Goal: Information Seeking & Learning: Learn about a topic

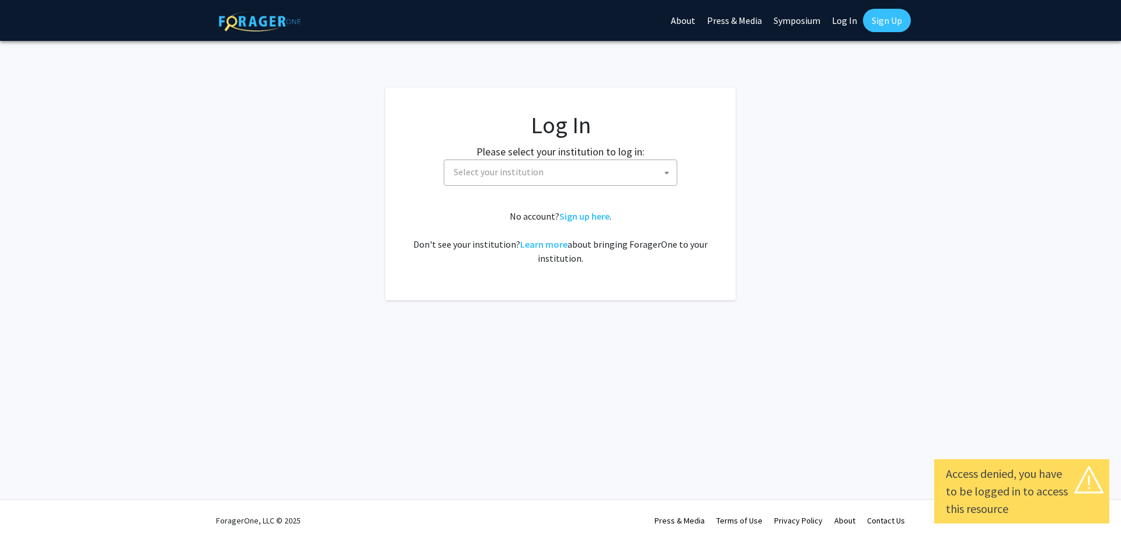
click at [562, 173] on span "Select your institution" at bounding box center [563, 172] width 228 height 24
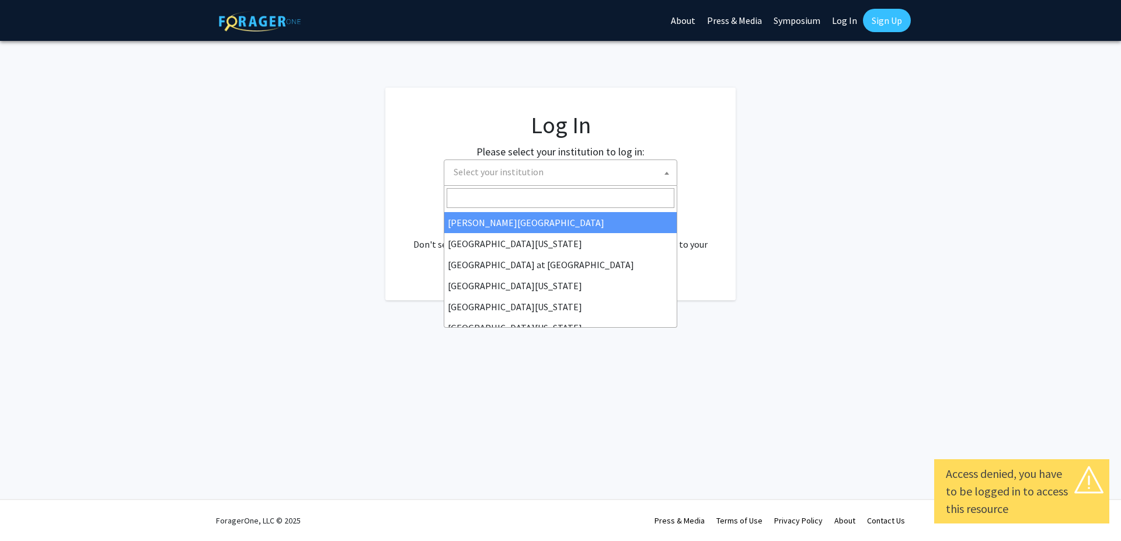
scroll to position [409, 0]
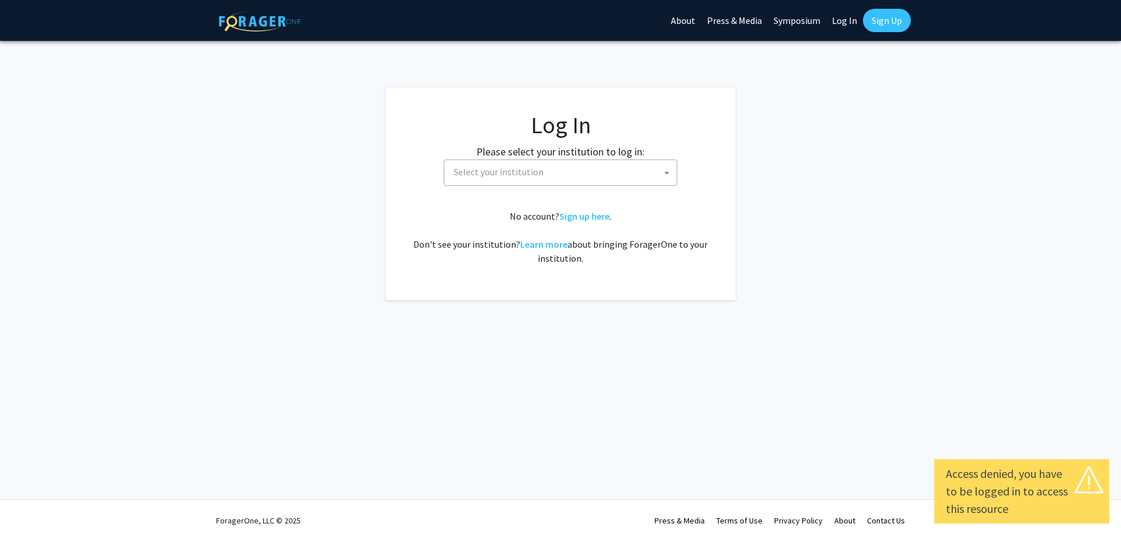
click at [847, 25] on link "Log In" at bounding box center [844, 20] width 37 height 41
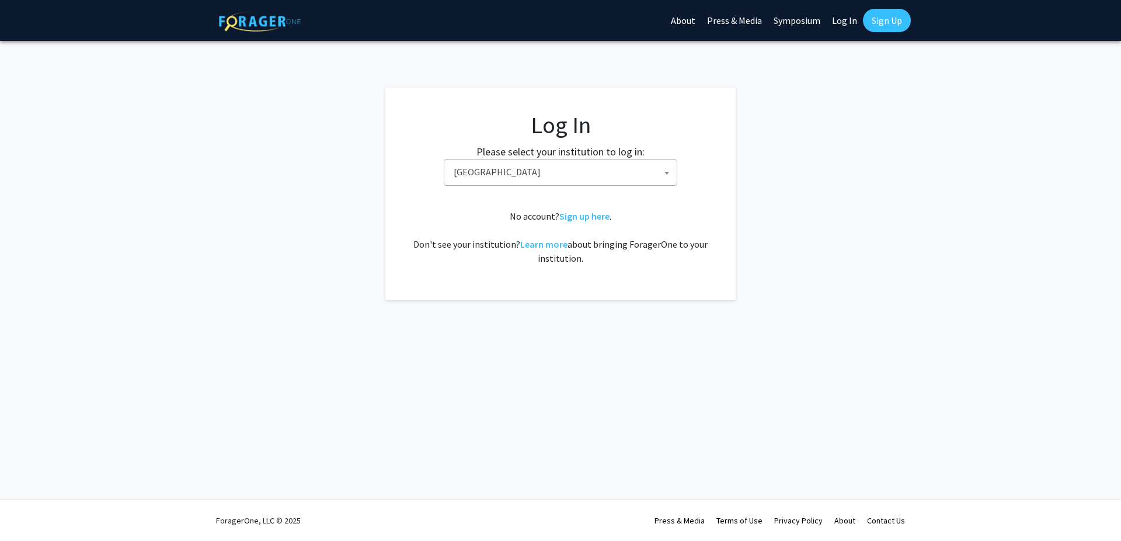
click at [838, 19] on link "Log In" at bounding box center [844, 20] width 37 height 41
click at [498, 183] on span "Baylor University" at bounding box center [563, 172] width 228 height 24
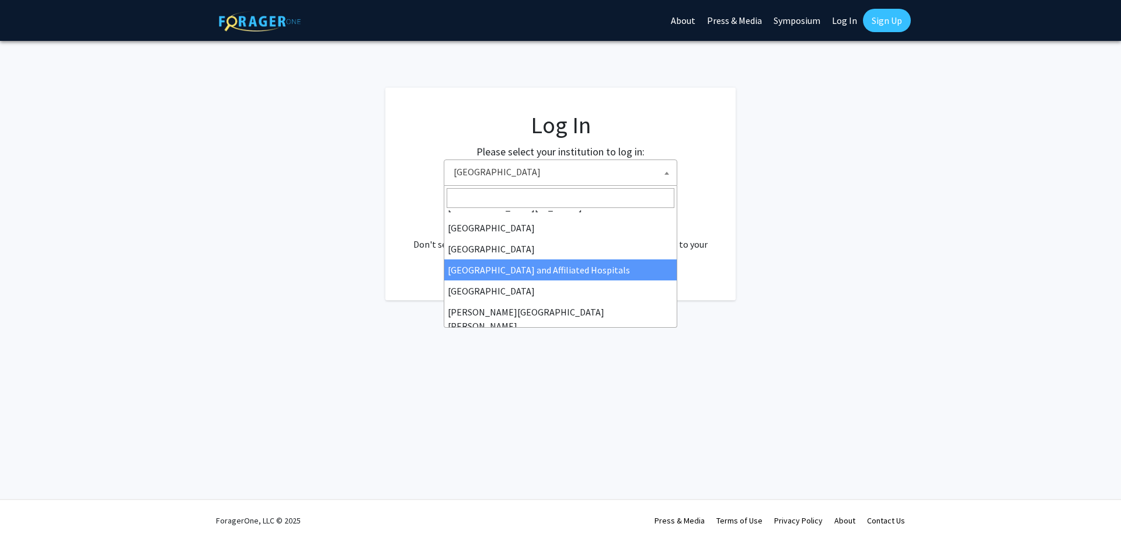
scroll to position [70, 0]
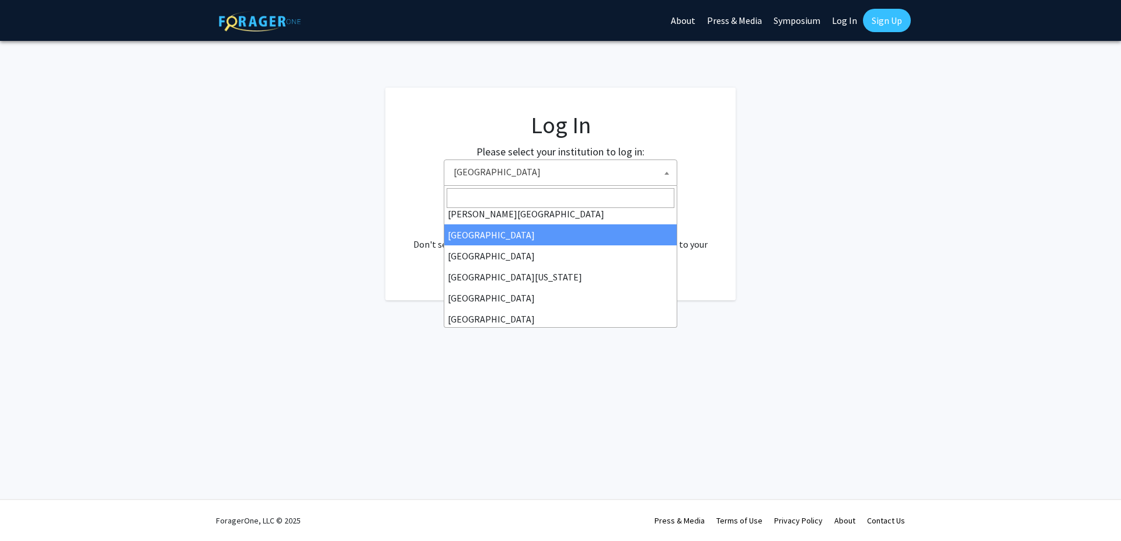
select select "6"
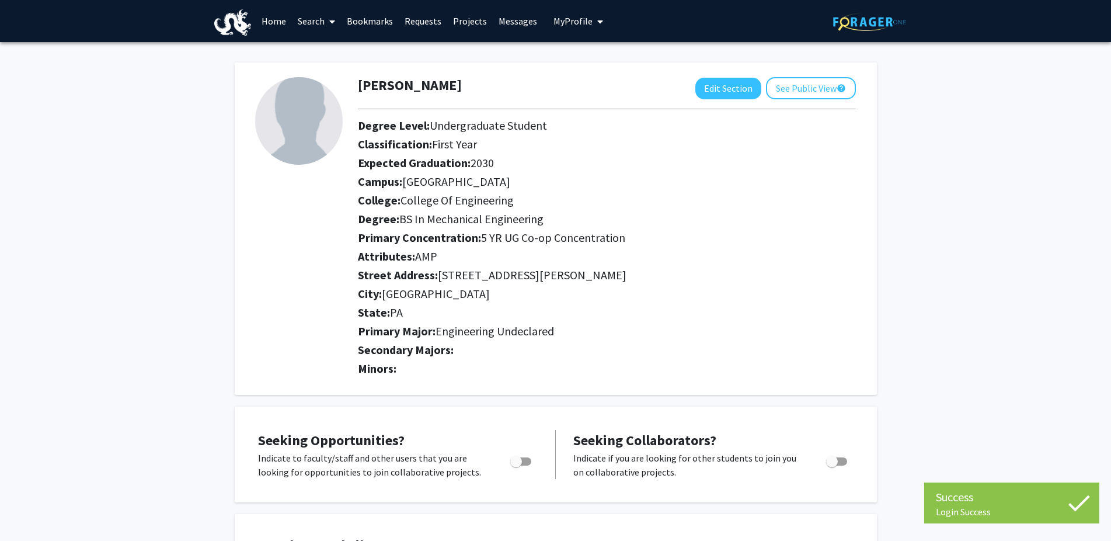
click at [453, 31] on link "Projects" at bounding box center [470, 21] width 46 height 41
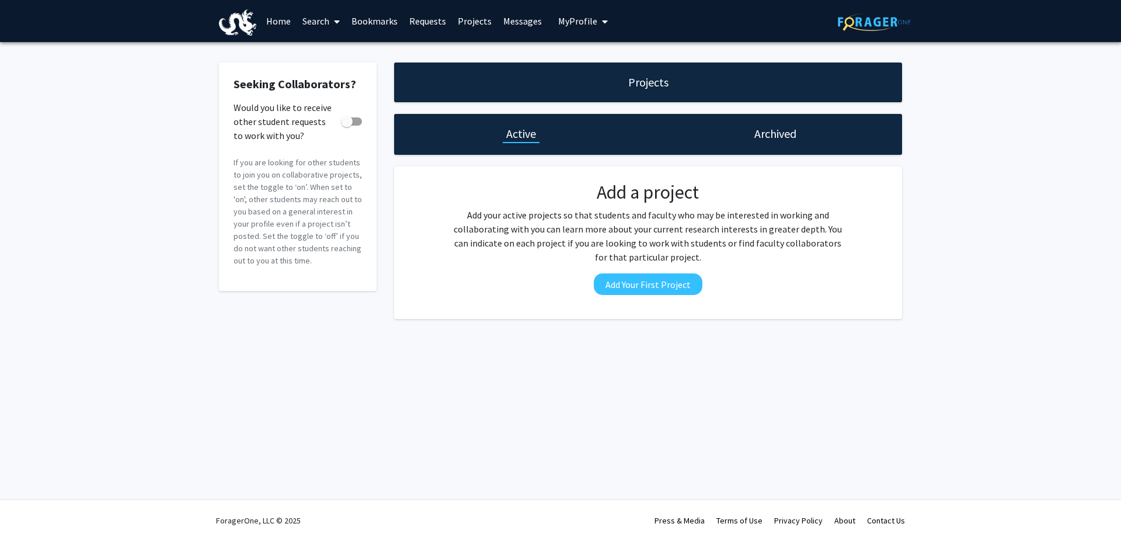
click at [364, 23] on link "Bookmarks" at bounding box center [375, 21] width 58 height 41
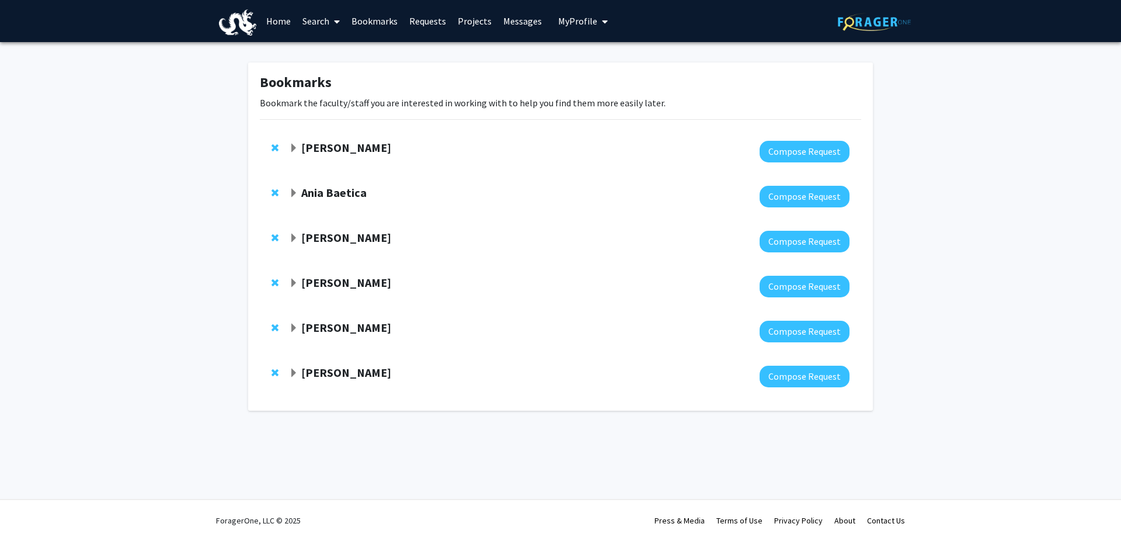
click at [327, 25] on link "Search" at bounding box center [321, 21] width 49 height 41
click at [330, 48] on span "Faculty/Staff" at bounding box center [340, 53] width 86 height 23
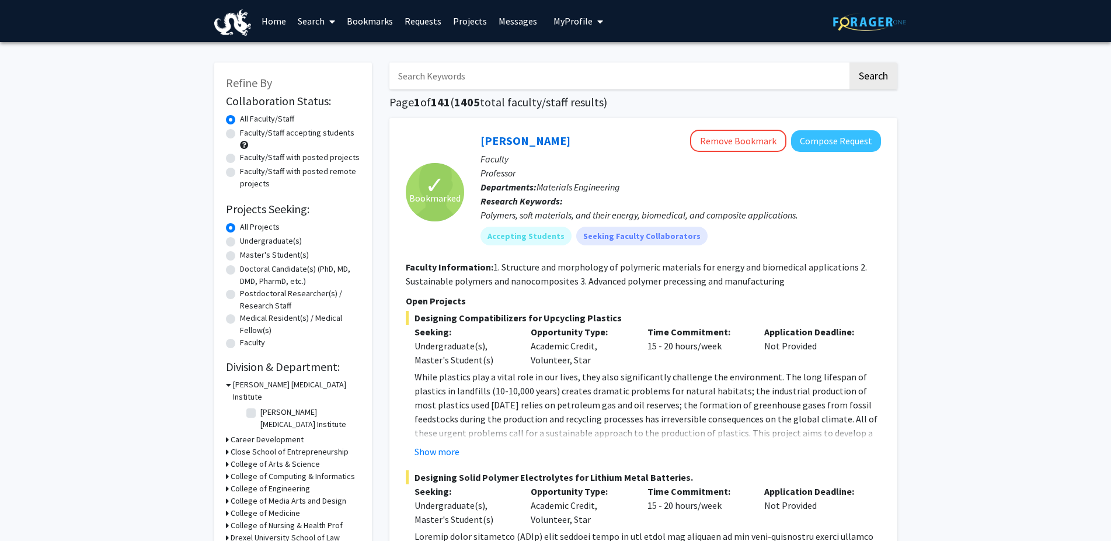
click at [454, 82] on input "Search Keywords" at bounding box center [619, 75] width 458 height 27
type input "C"
type input "VIP"
click at [850, 62] on button "Search" at bounding box center [874, 75] width 48 height 27
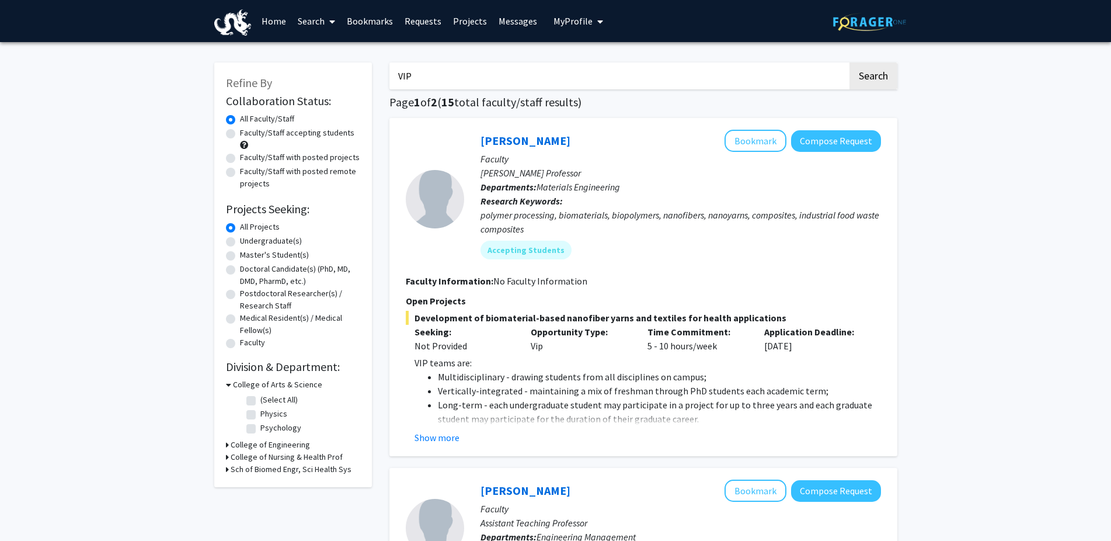
scroll to position [119, 0]
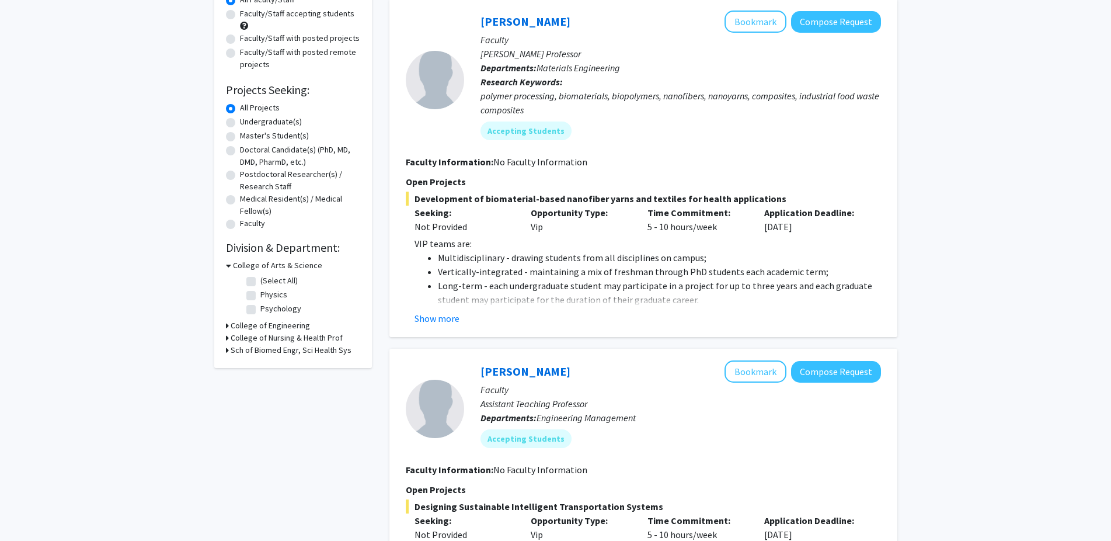
click at [257, 326] on h3 "College of Engineering" at bounding box center [270, 325] width 79 height 12
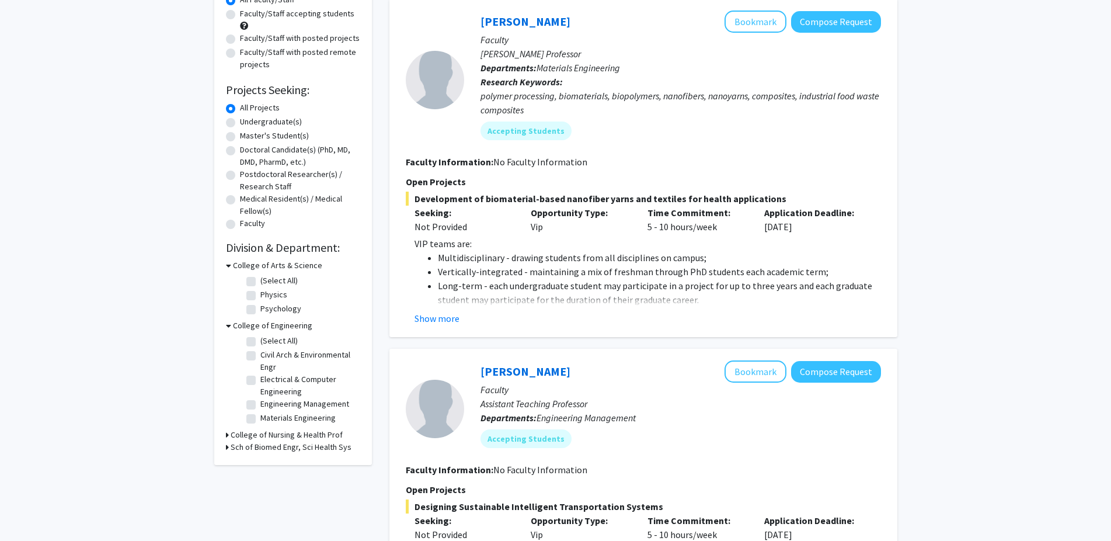
click at [260, 440] on h3 "College of Nursing & Health Prof" at bounding box center [287, 435] width 112 height 12
click at [276, 463] on h3 "Sch of Biomed Engr, Sci Health Sys" at bounding box center [291, 467] width 121 height 12
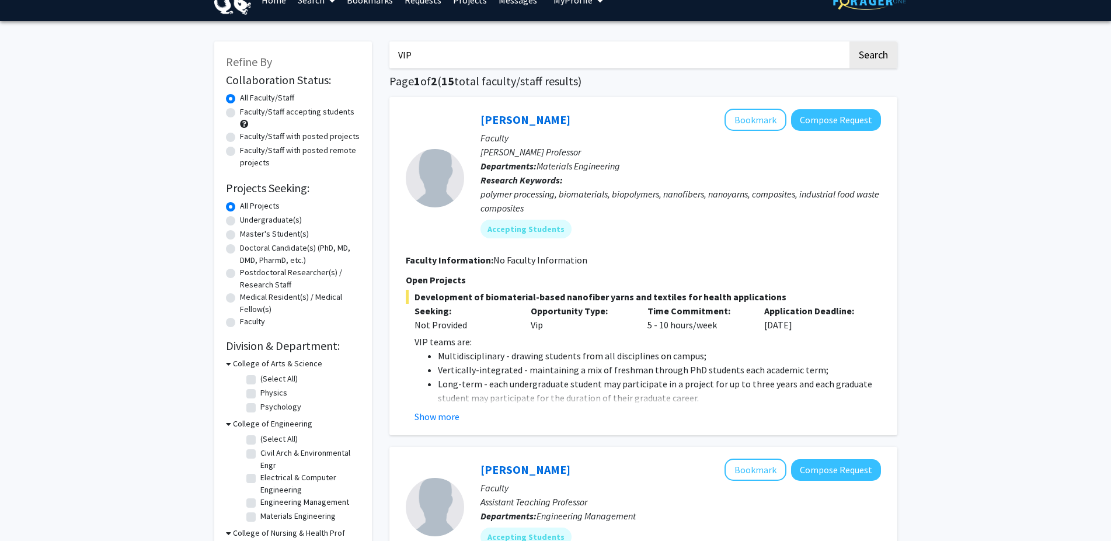
scroll to position [0, 0]
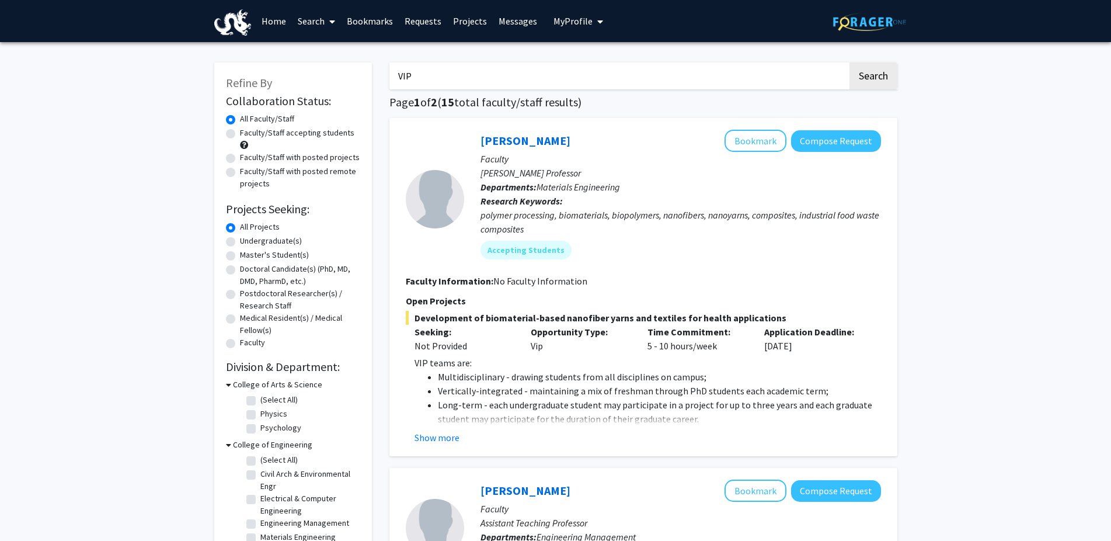
click at [305, 137] on label "Faculty/Staff accepting students" at bounding box center [297, 133] width 114 height 12
click at [248, 134] on input "Faculty/Staff accepting students" at bounding box center [244, 131] width 8 height 8
radio input "true"
click at [444, 439] on button "Show more" at bounding box center [437, 437] width 45 height 14
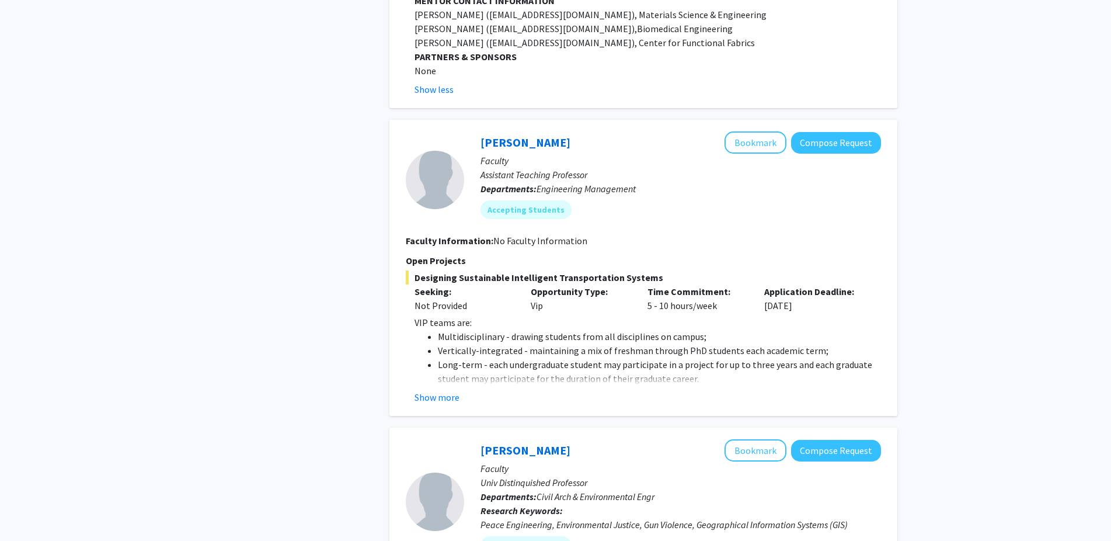
scroll to position [1072, 0]
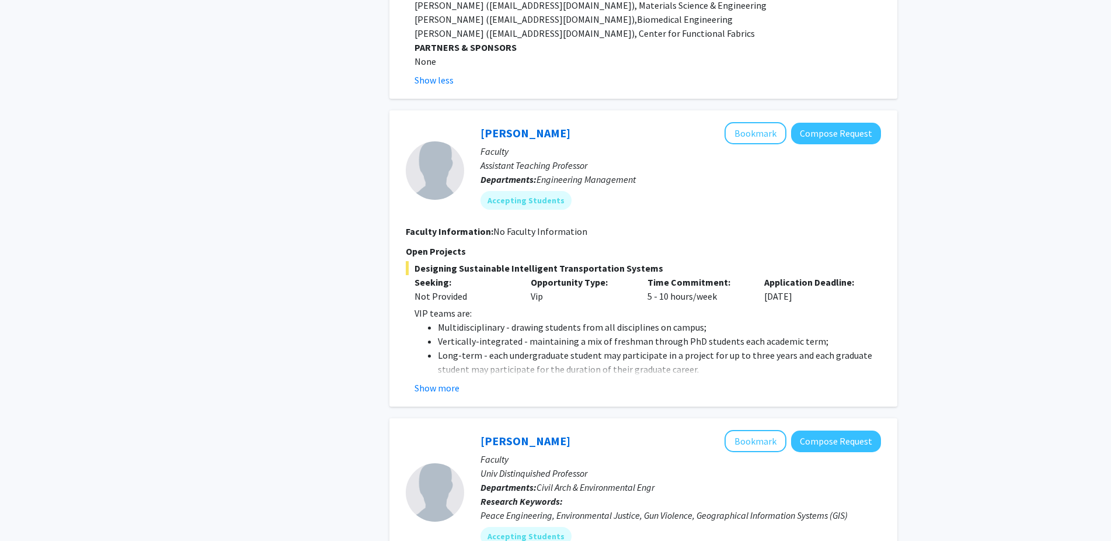
click at [426, 381] on div "Liang Zhang Bookmark Compose Request Faculty Assistant Teaching Professor Depar…" at bounding box center [644, 258] width 508 height 296
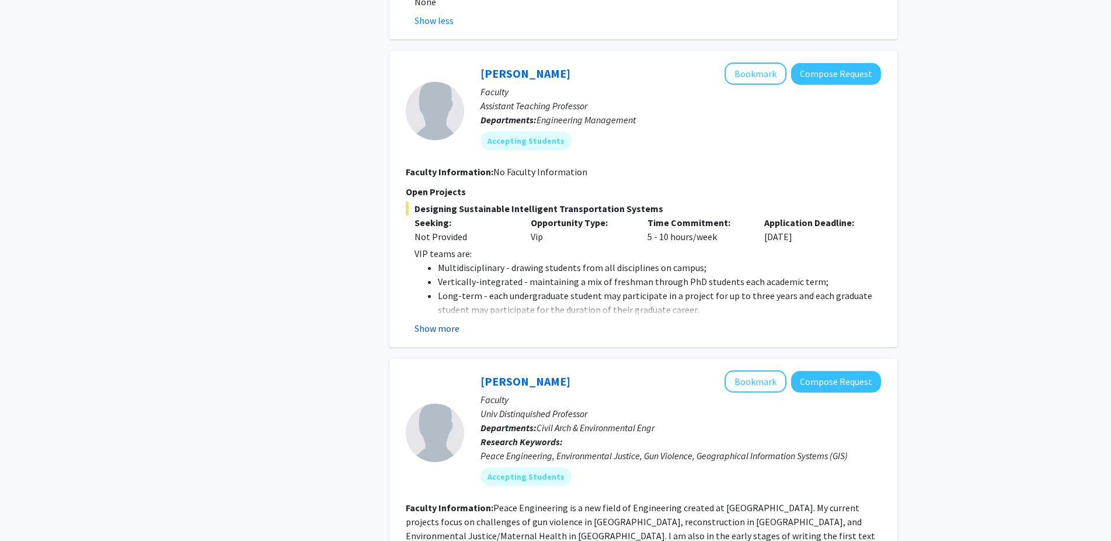
click at [420, 321] on button "Show more" at bounding box center [437, 328] width 45 height 14
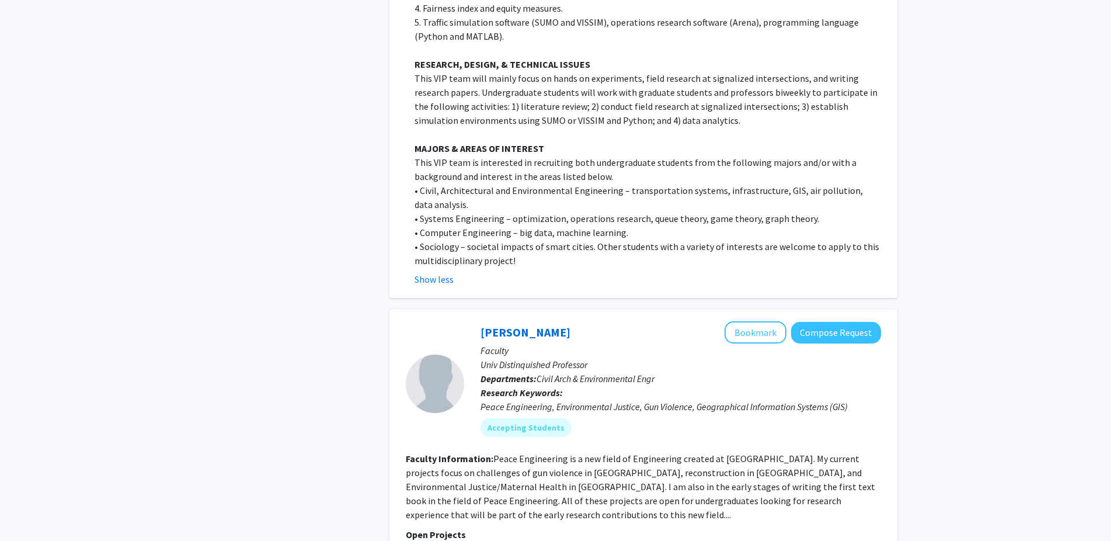
scroll to position [2204, 0]
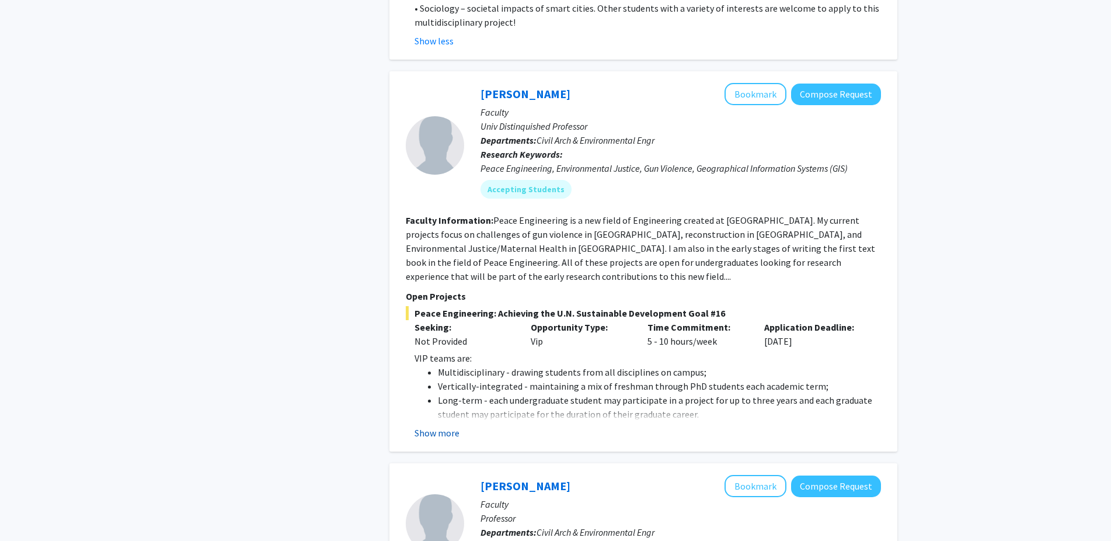
click at [444, 426] on button "Show more" at bounding box center [437, 433] width 45 height 14
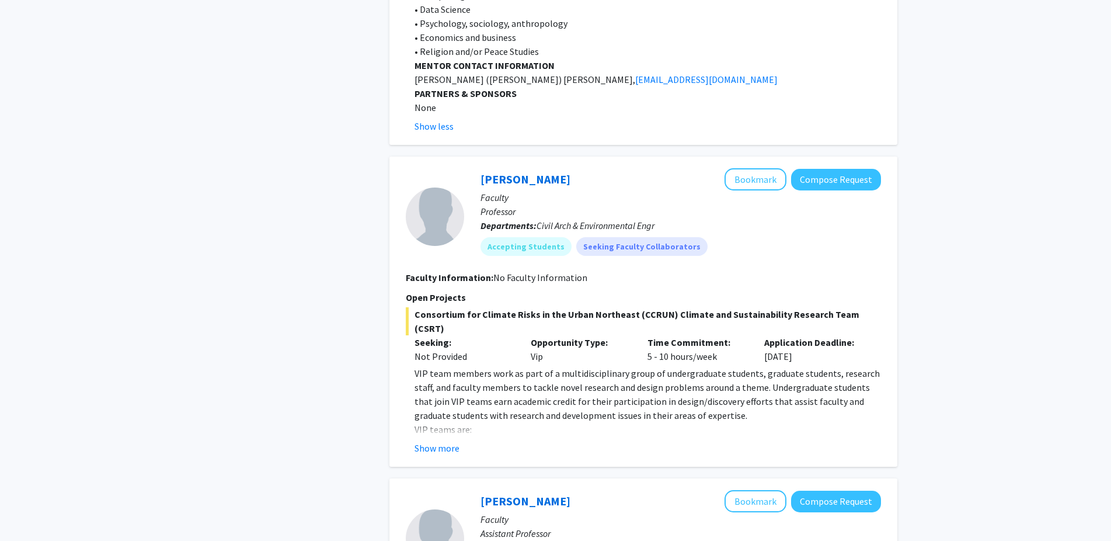
scroll to position [3599, 0]
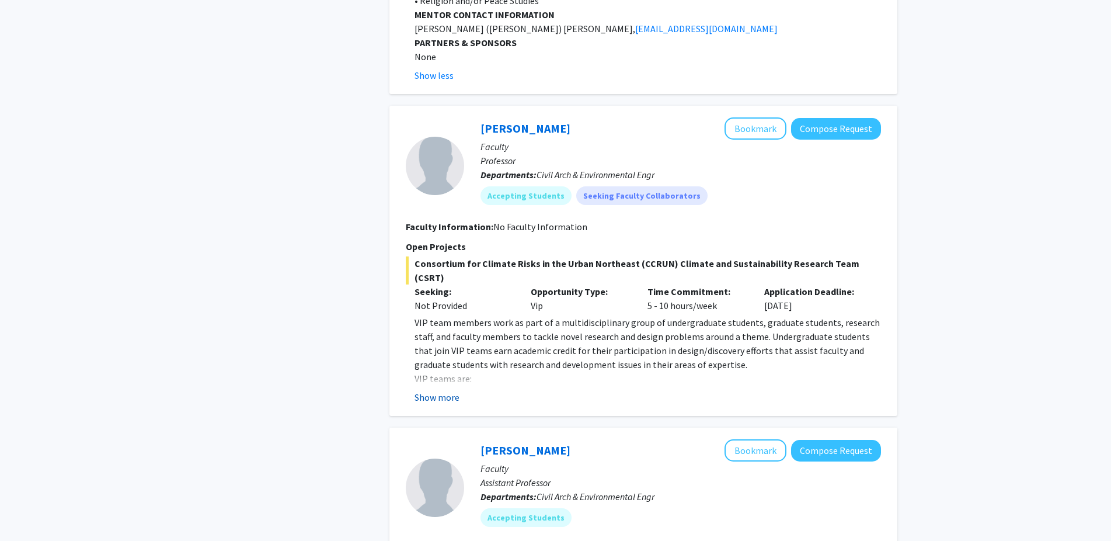
click at [433, 390] on button "Show more" at bounding box center [437, 397] width 45 height 14
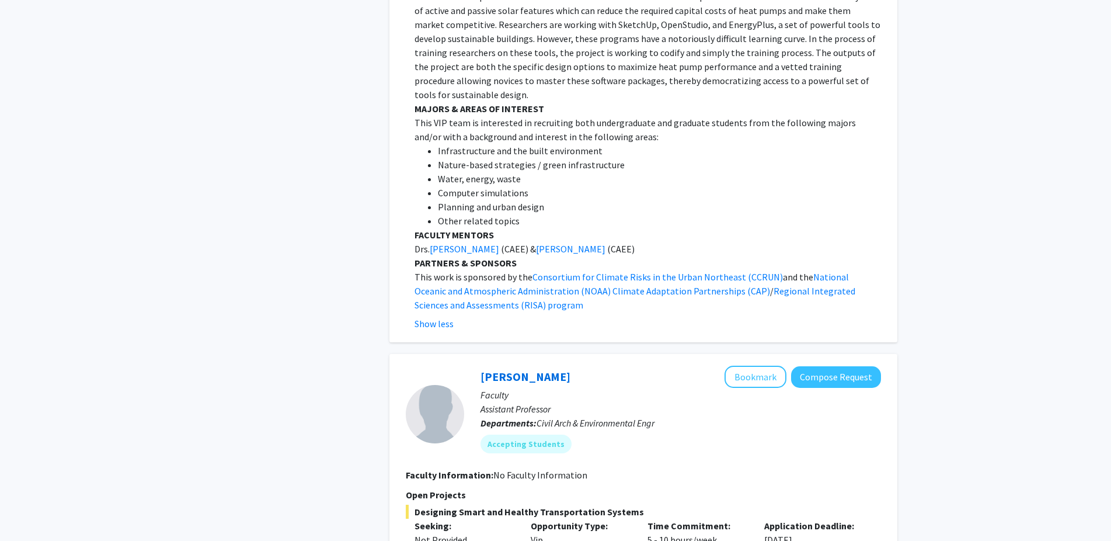
scroll to position [4790, 0]
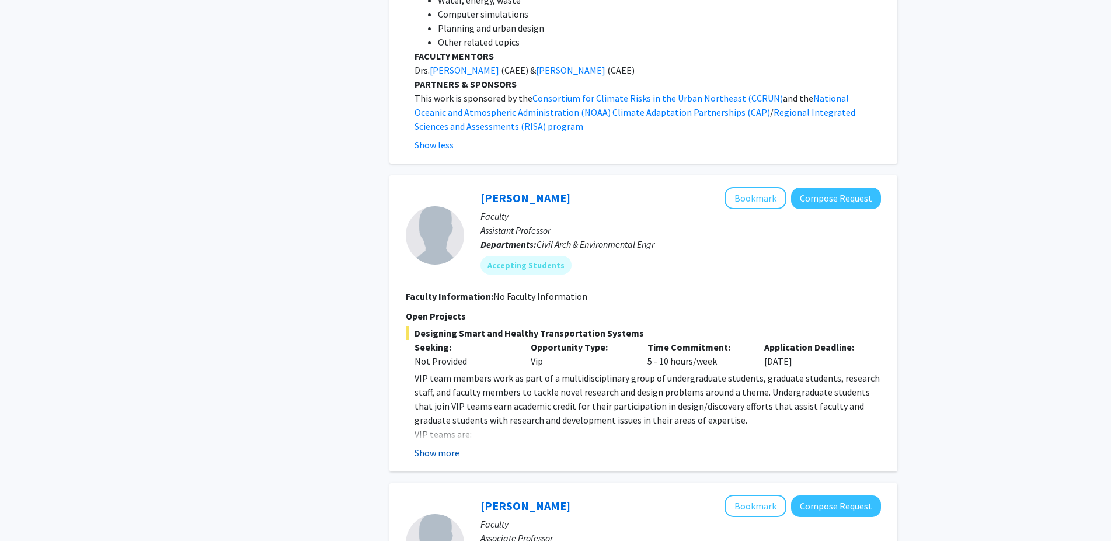
click at [441, 446] on button "Show more" at bounding box center [437, 453] width 45 height 14
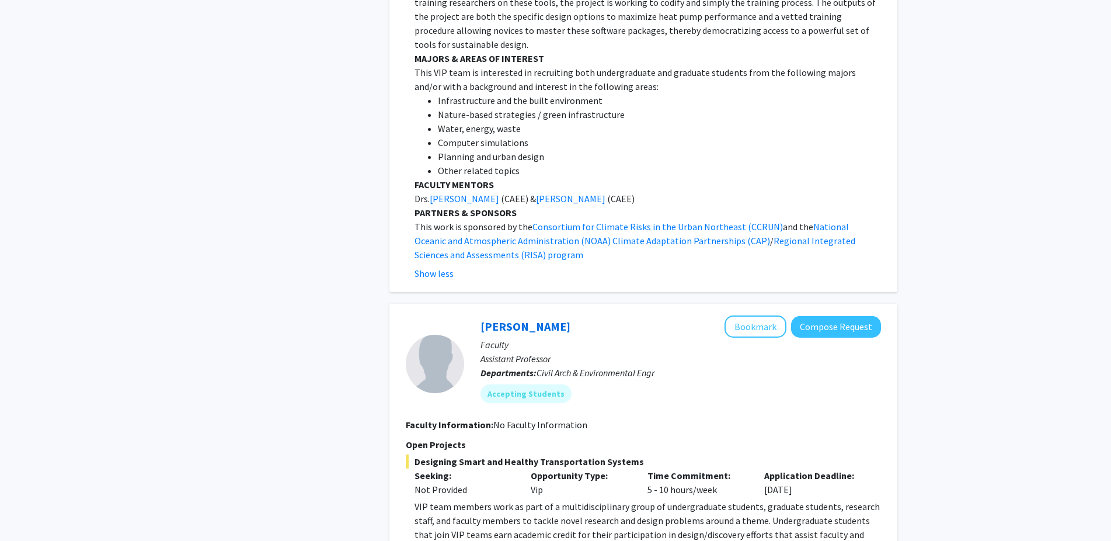
scroll to position [4611, 0]
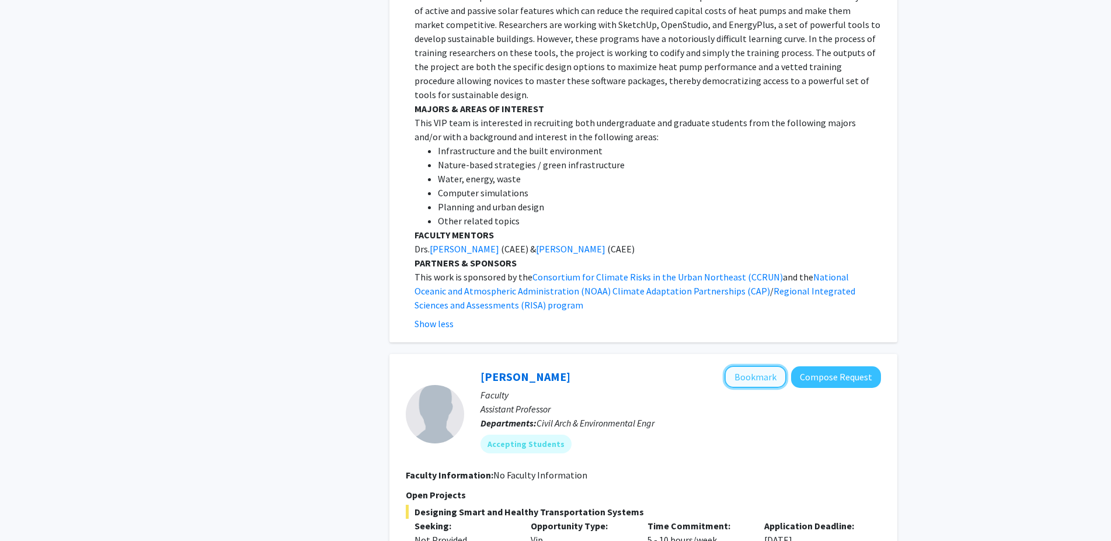
click at [747, 366] on button "Bookmark" at bounding box center [756, 377] width 62 height 22
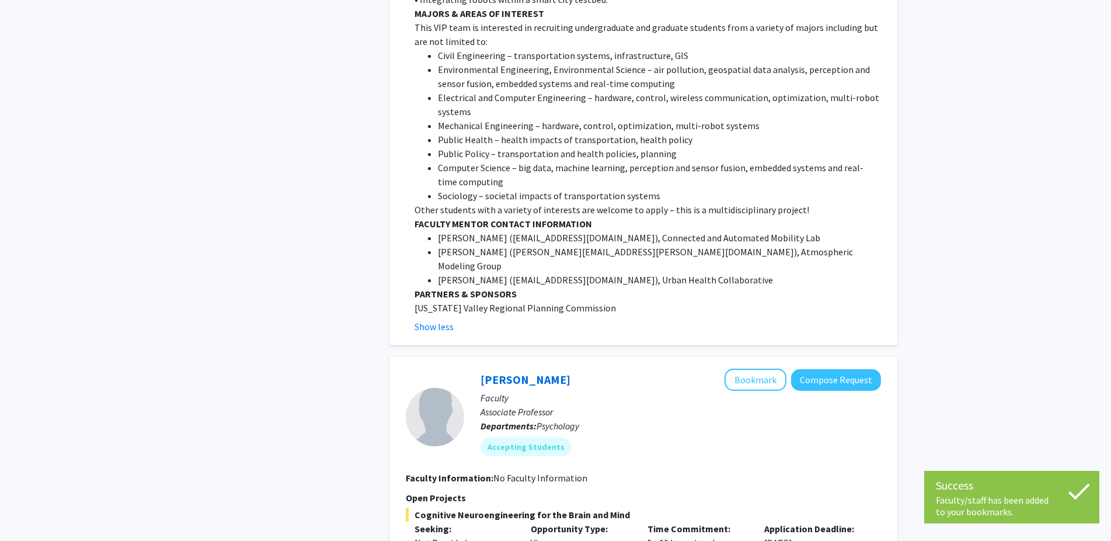
scroll to position [6279, 0]
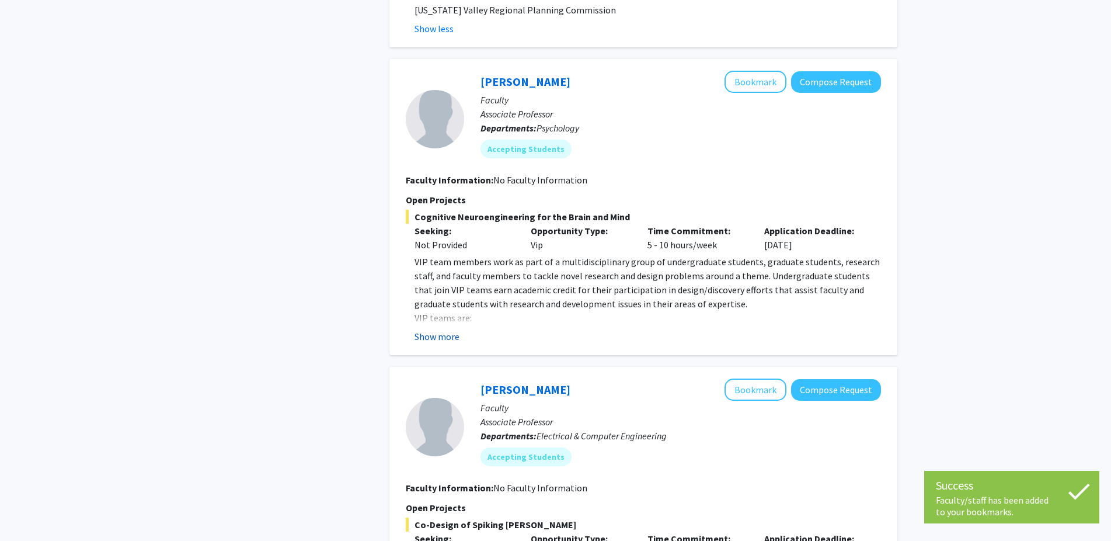
click at [440, 329] on button "Show more" at bounding box center [437, 336] width 45 height 14
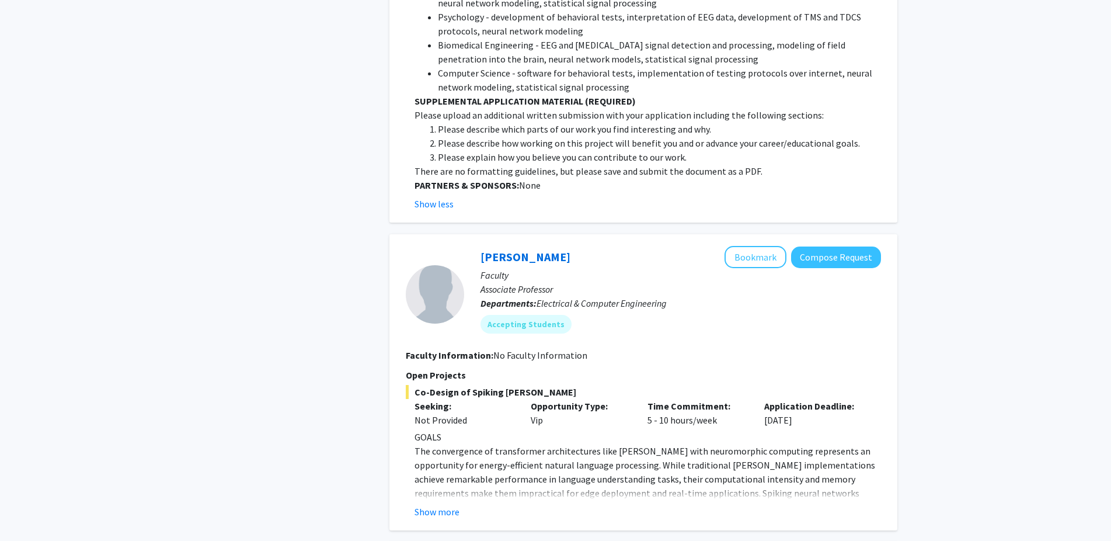
scroll to position [7947, 0]
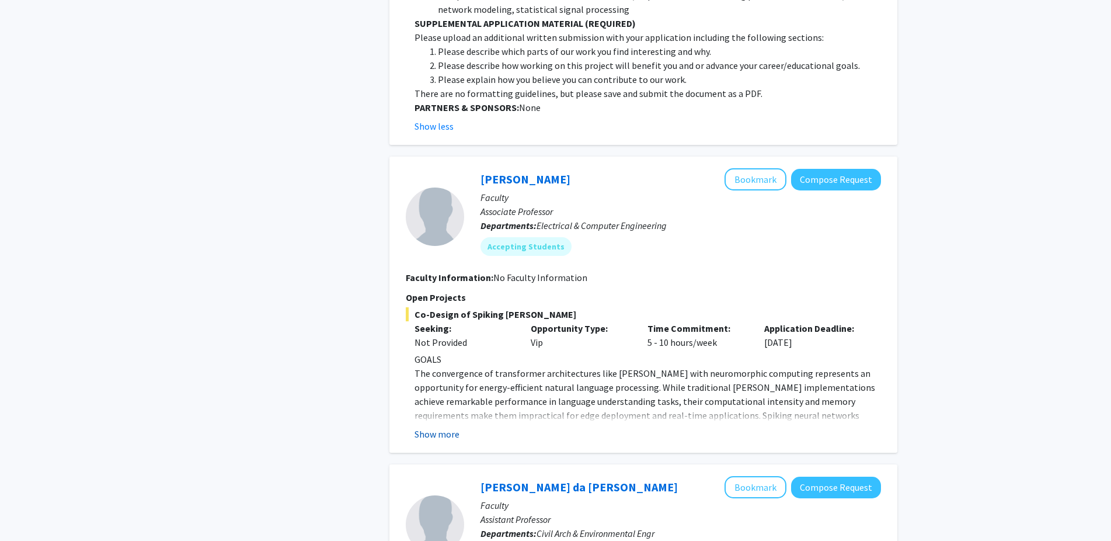
click at [455, 427] on button "Show more" at bounding box center [437, 434] width 45 height 14
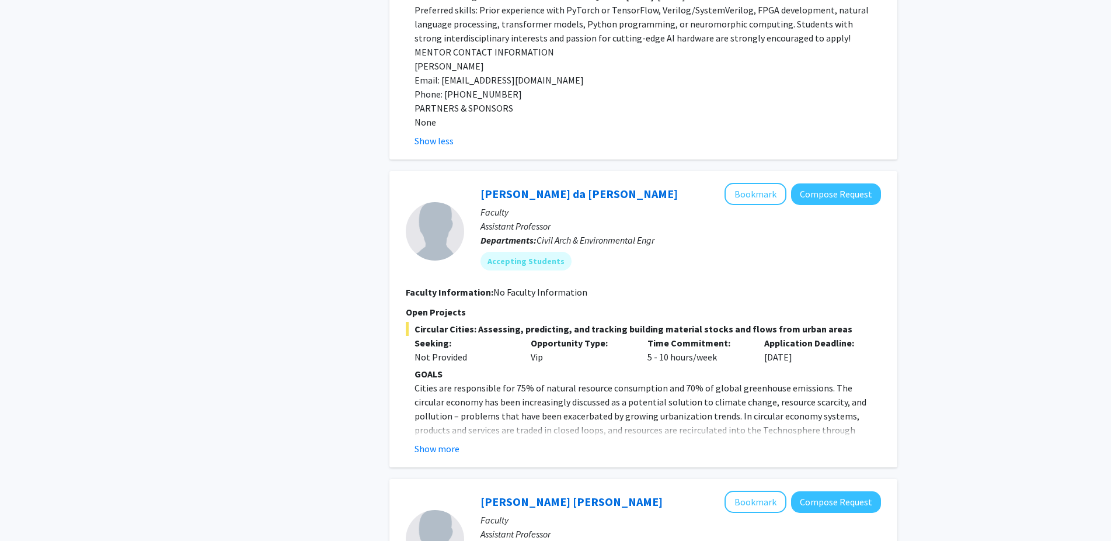
scroll to position [8960, 0]
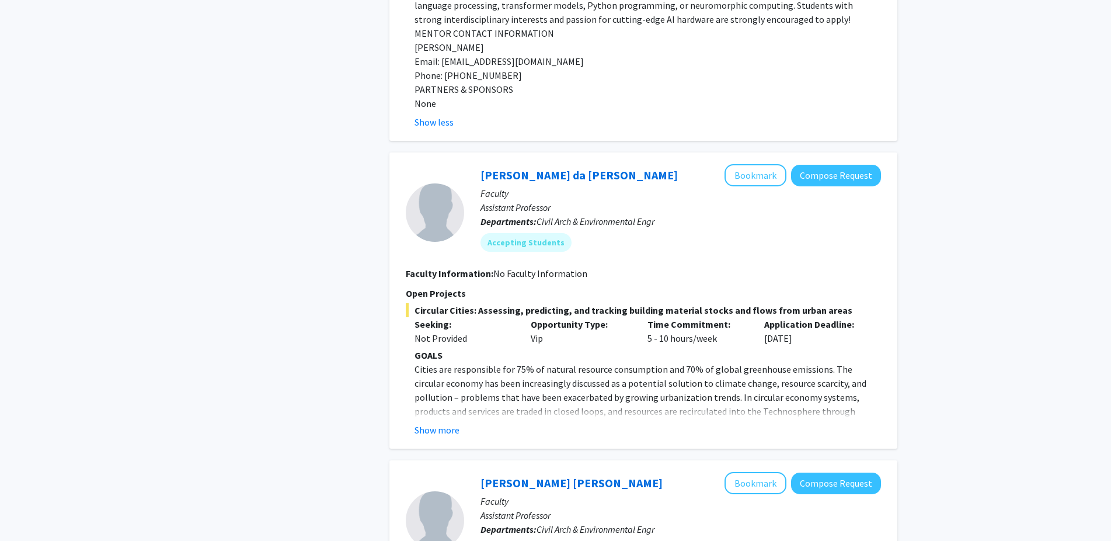
click at [455, 284] on div "Fernanda Campos da Cruz Rios Bookmark Compose Request Faculty Assistant Profess…" at bounding box center [644, 300] width 508 height 296
click at [452, 423] on button "Show more" at bounding box center [437, 430] width 45 height 14
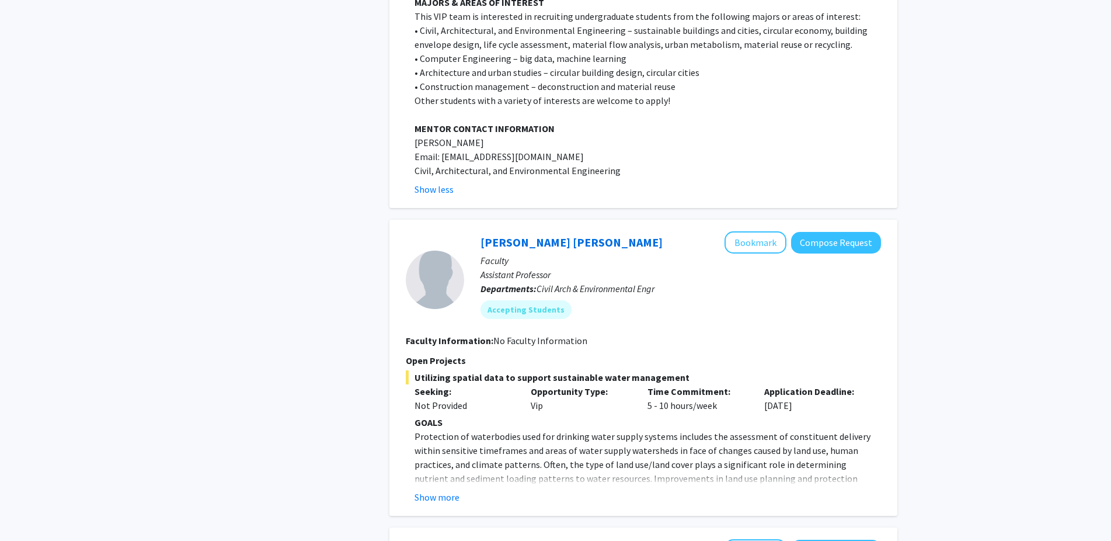
scroll to position [9853, 0]
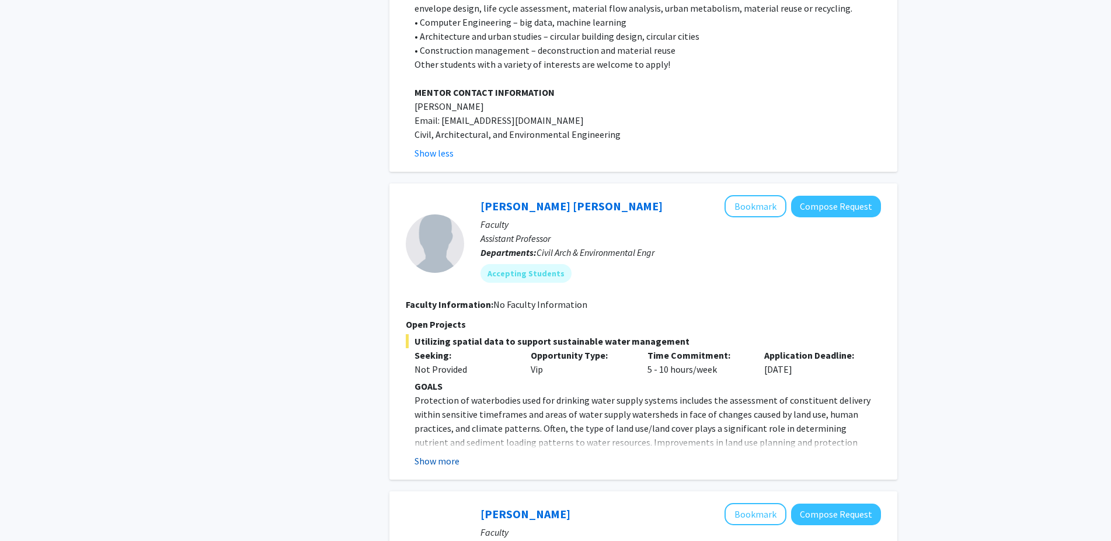
click at [433, 454] on button "Show more" at bounding box center [437, 461] width 45 height 14
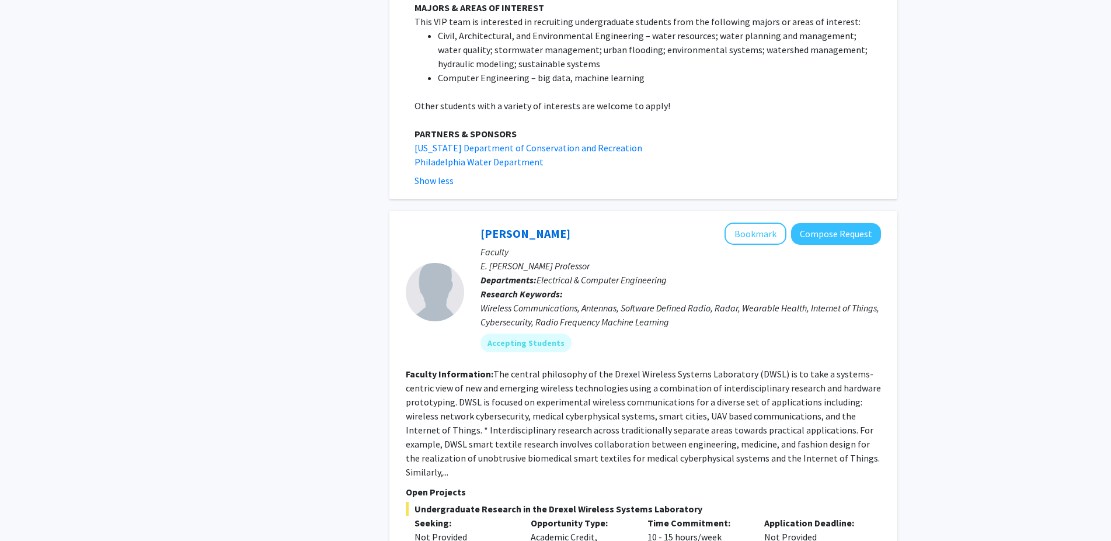
scroll to position [10985, 0]
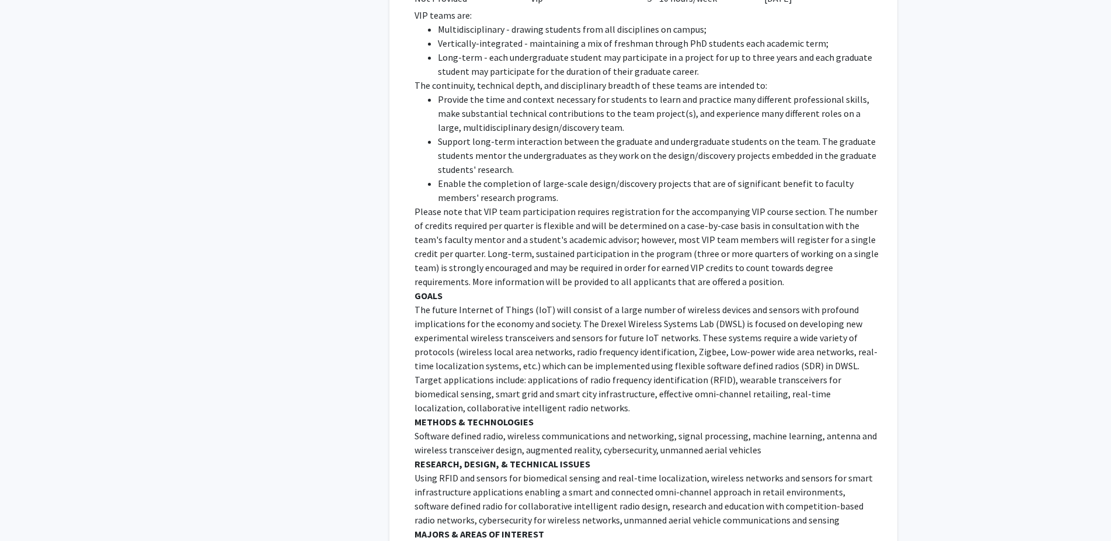
scroll to position [11521, 0]
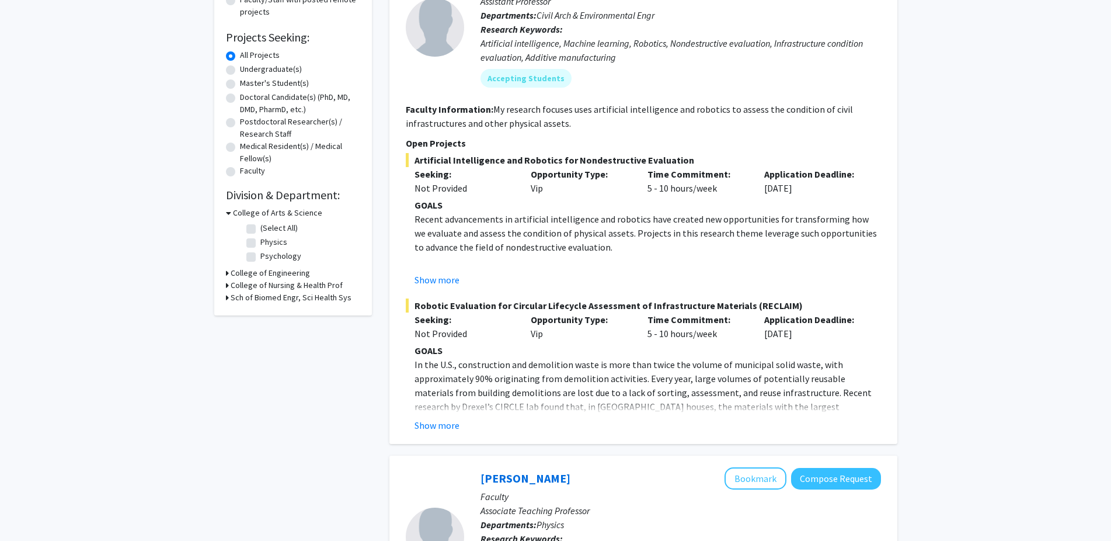
scroll to position [179, 0]
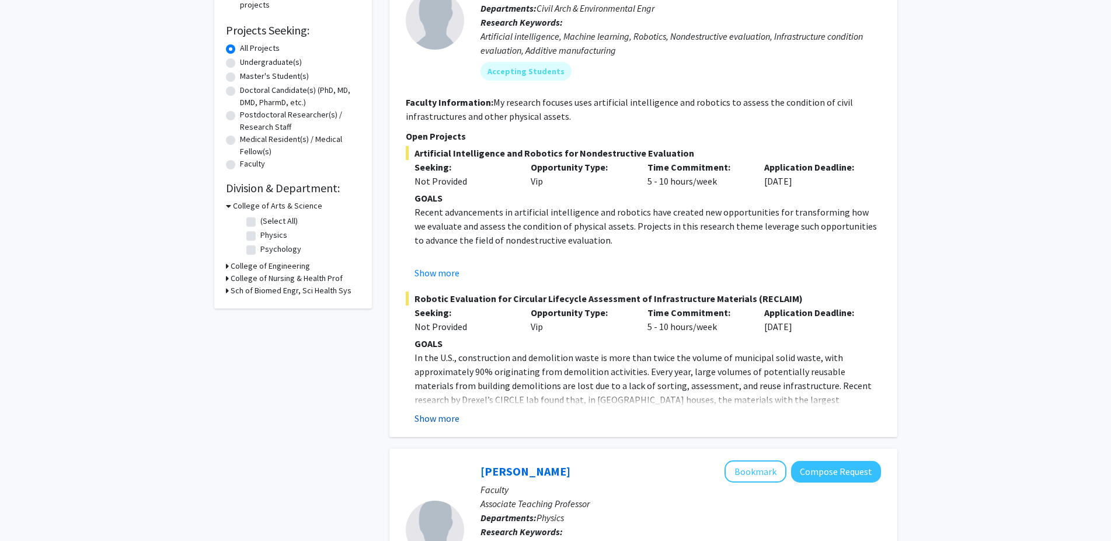
click at [447, 416] on button "Show more" at bounding box center [437, 418] width 45 height 14
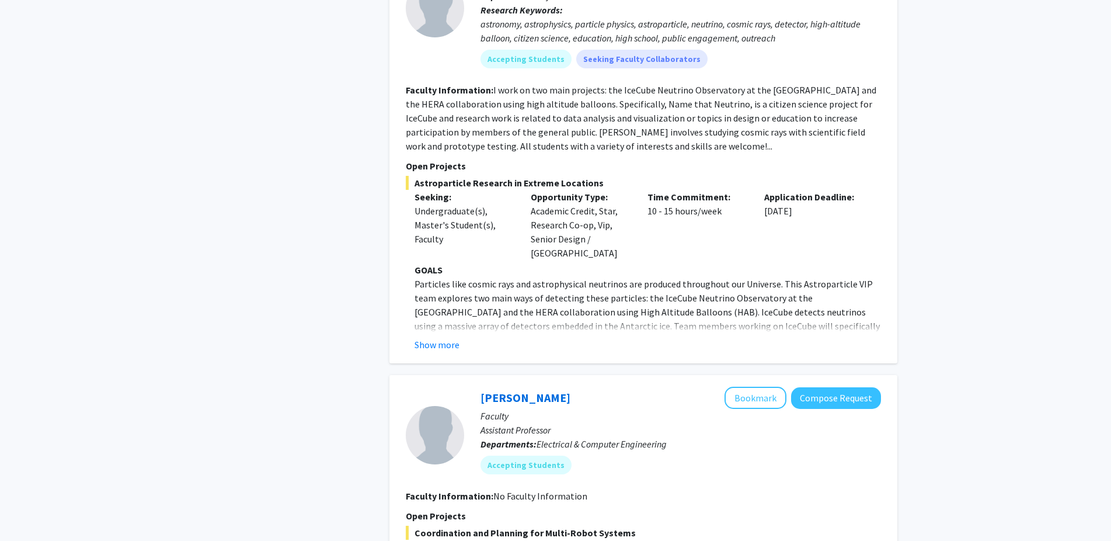
scroll to position [1347, 0]
click at [427, 336] on button "Show more" at bounding box center [437, 343] width 45 height 14
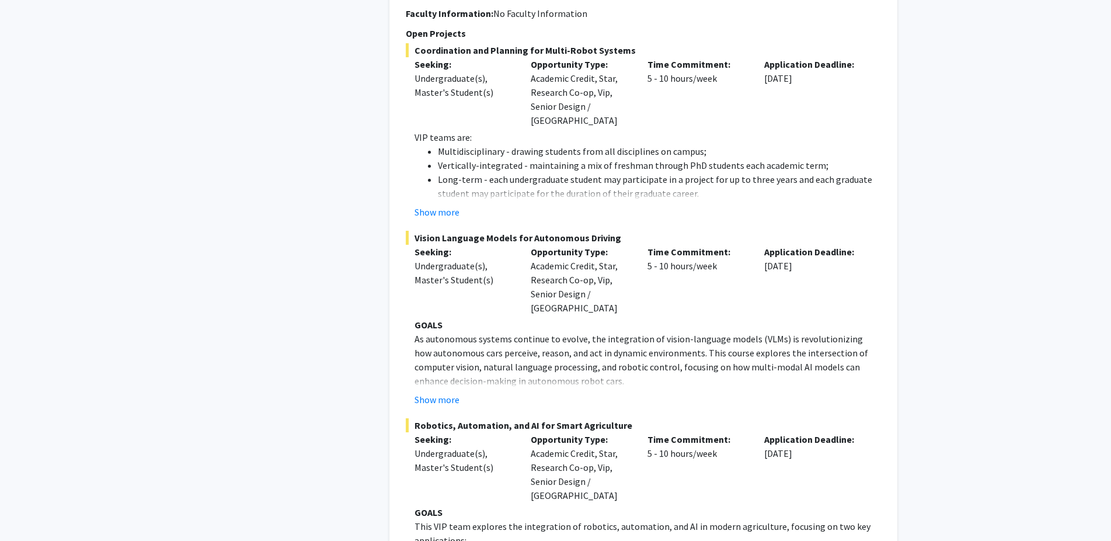
scroll to position [2419, 0]
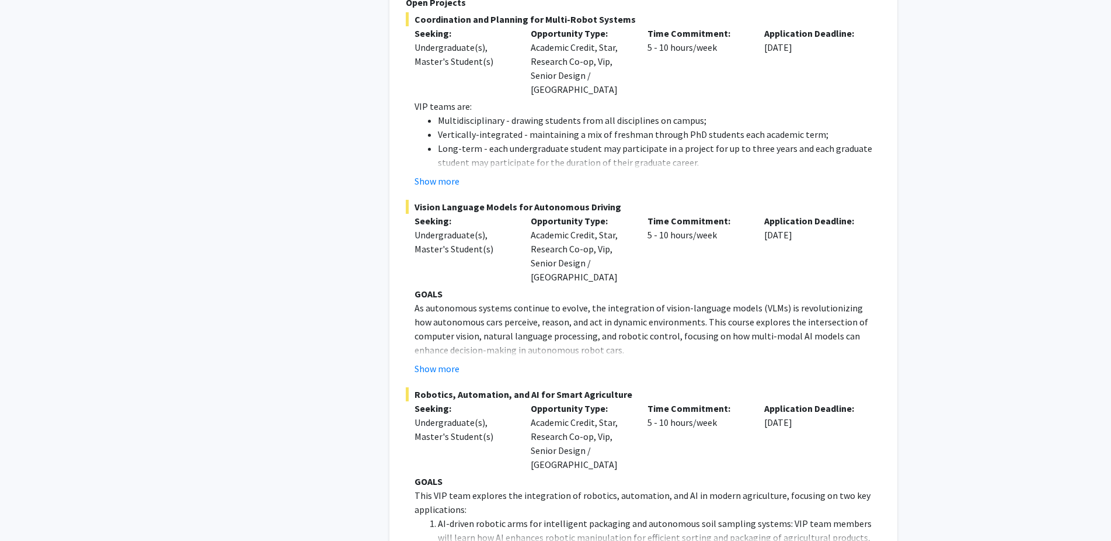
click at [432, 174] on button "Show more" at bounding box center [437, 181] width 45 height 14
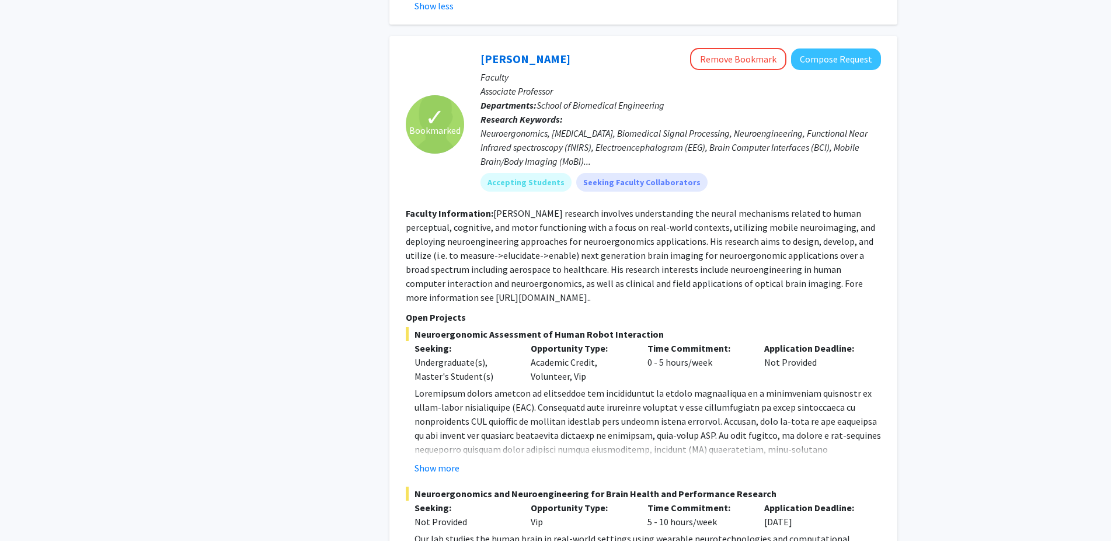
scroll to position [5624, 0]
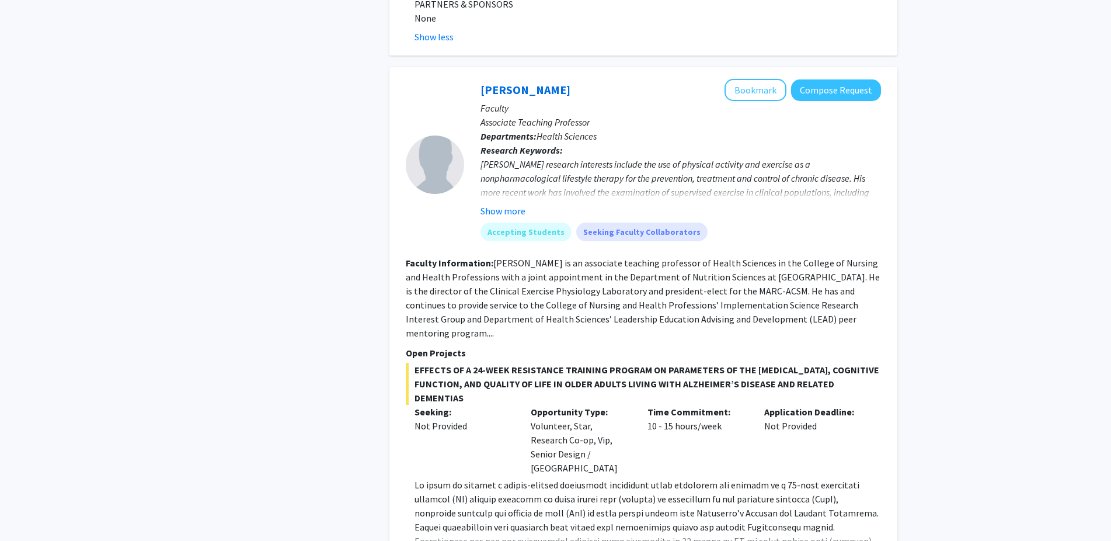
scroll to position [7053, 0]
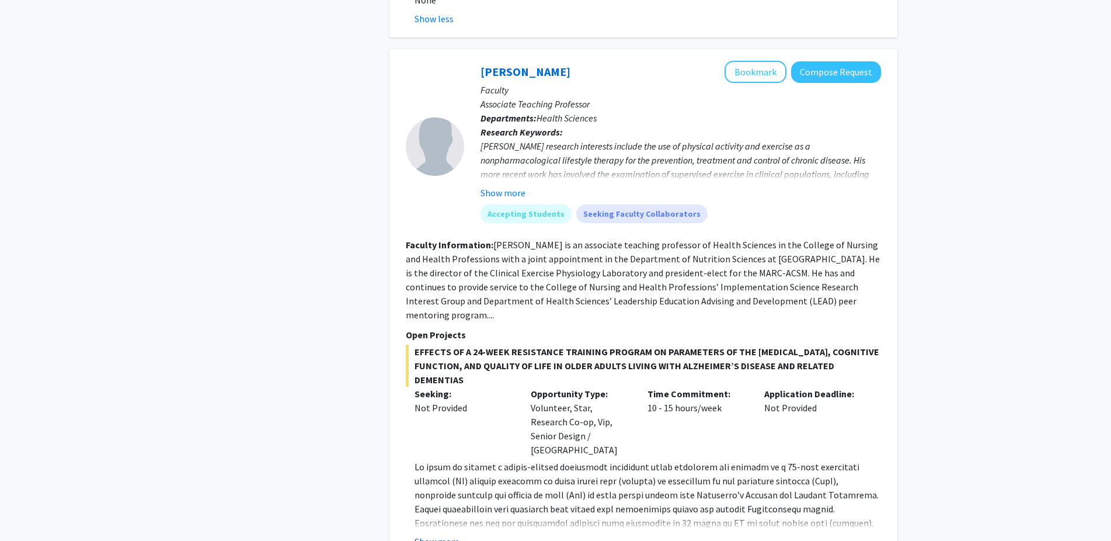
click at [428, 534] on button "Show more" at bounding box center [437, 541] width 45 height 14
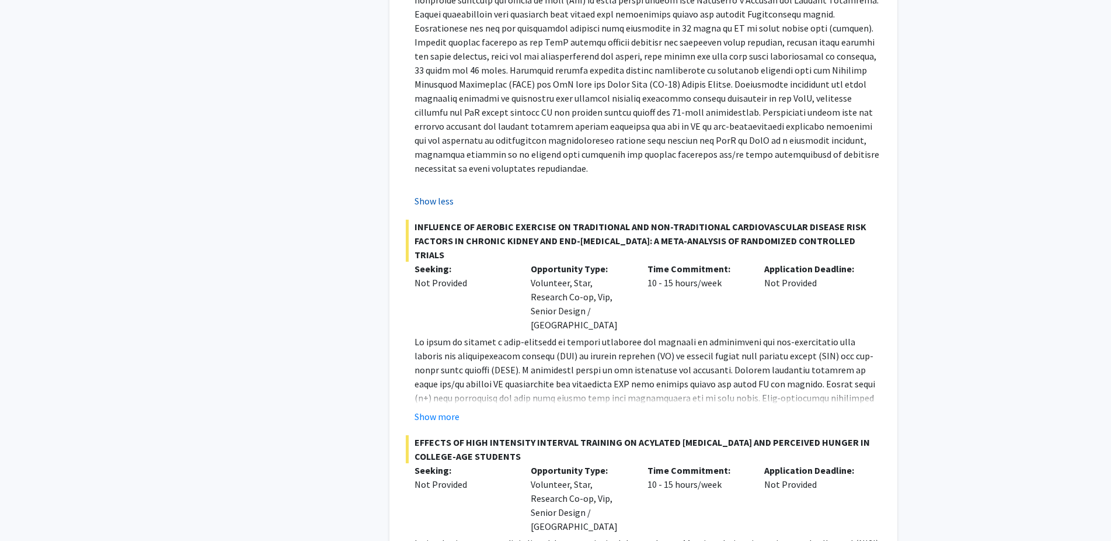
scroll to position [7563, 0]
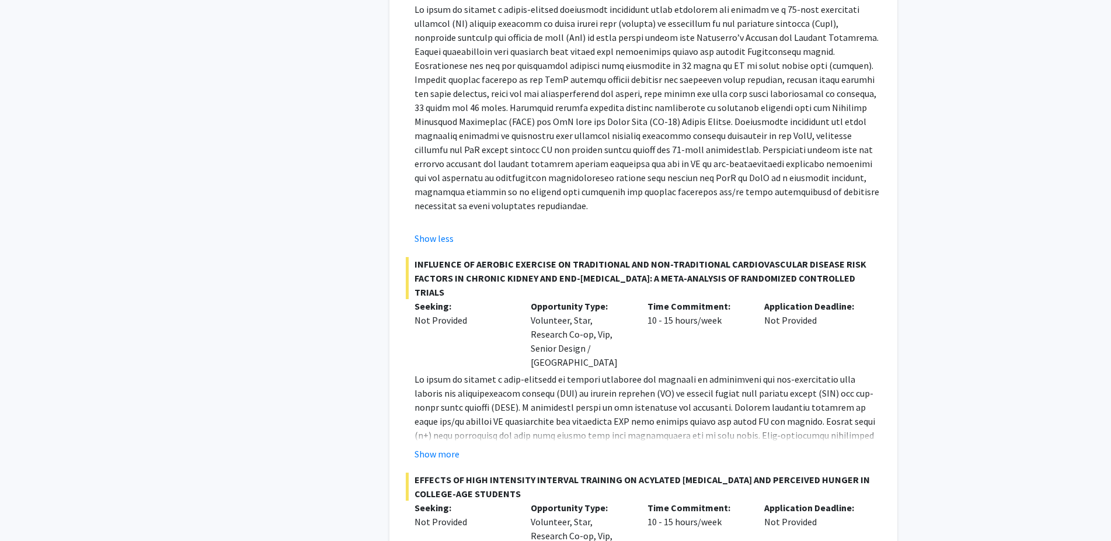
scroll to position [7454, 0]
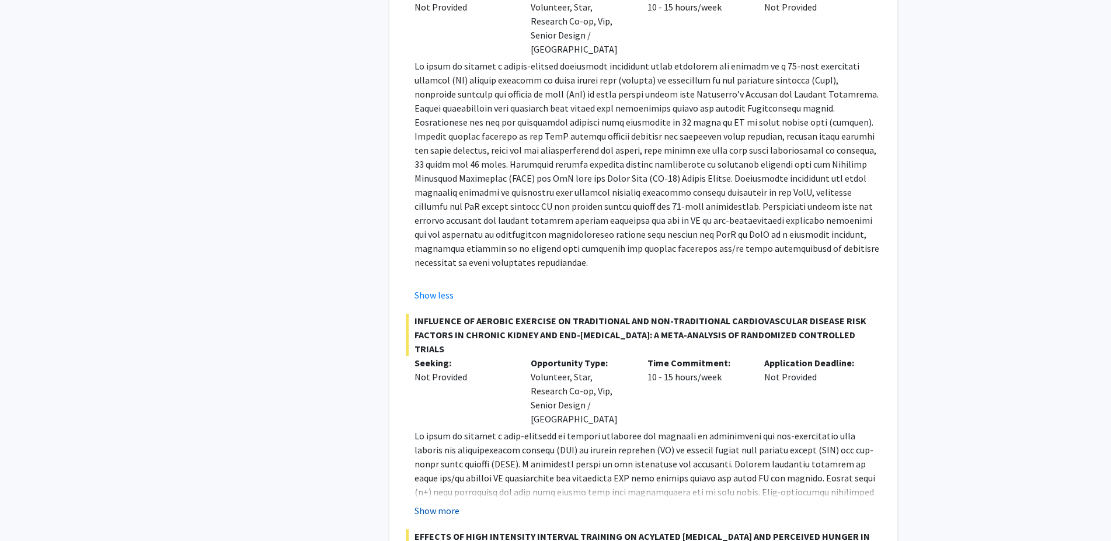
click at [443, 503] on button "Show more" at bounding box center [437, 510] width 45 height 14
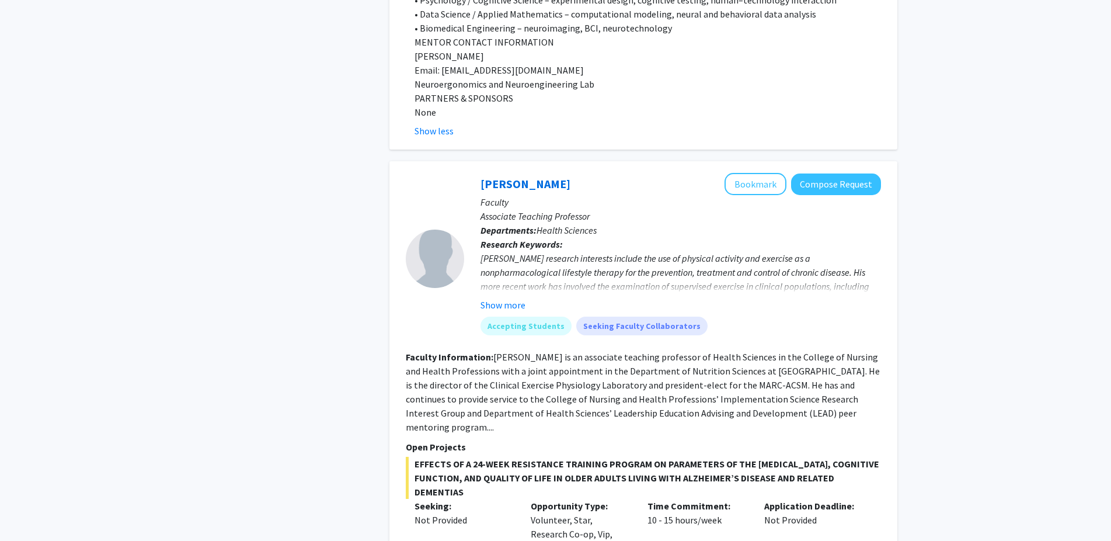
scroll to position [6918, 0]
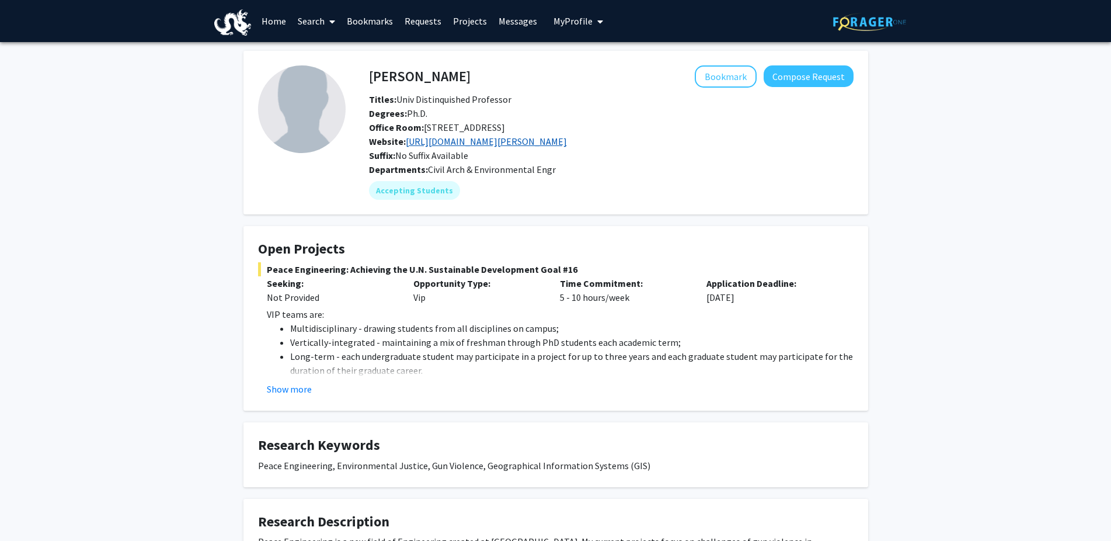
click at [548, 138] on link "https://drexel.edu/engineering/about/faculty-staff/H/hughes-joseph/" at bounding box center [486, 141] width 161 height 12
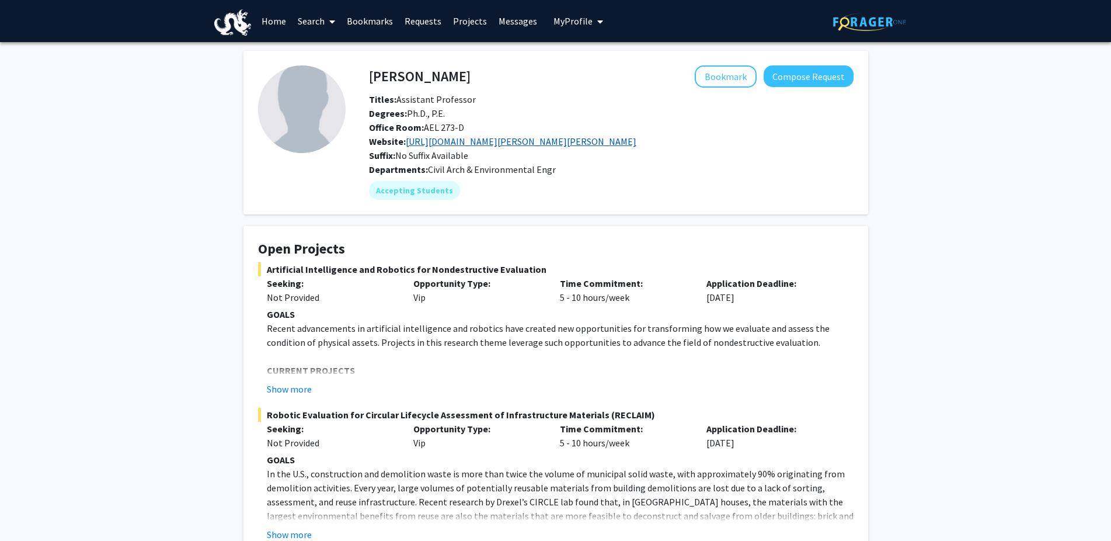
click at [522, 141] on link "[URL][DOMAIN_NAME][PERSON_NAME][PERSON_NAME]" at bounding box center [521, 141] width 231 height 12
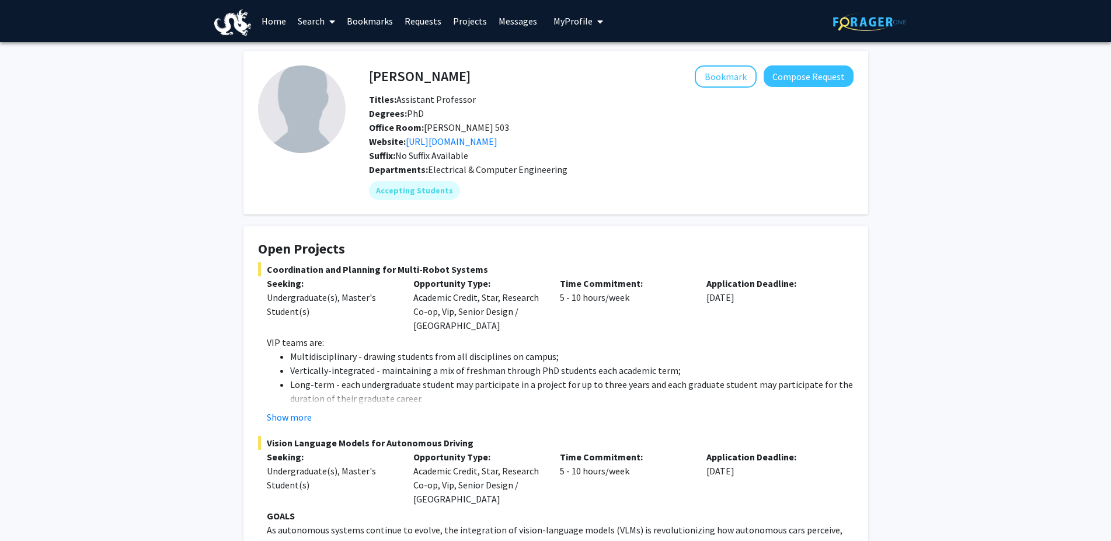
drag, startPoint x: 457, startPoint y: 84, endPoint x: 450, endPoint y: 84, distance: 6.4
click at [471, 84] on div "Bookmark Compose Request" at bounding box center [662, 76] width 383 height 22
click at [489, 145] on link "[URL][DOMAIN_NAME]" at bounding box center [452, 141] width 92 height 12
